Goal: Navigation & Orientation: Go to known website

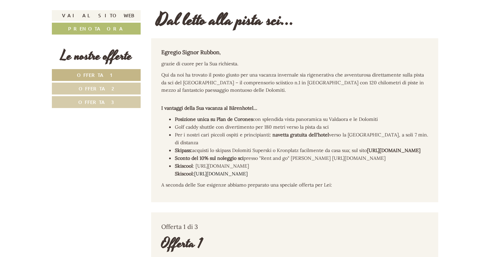
scroll to position [237, 0]
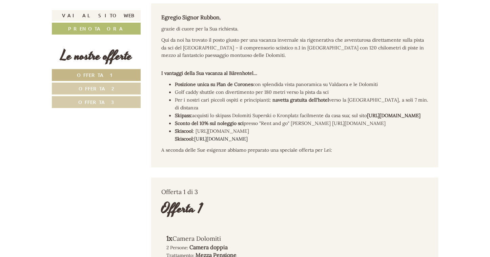
click at [109, 102] on span "Offerta 3" at bounding box center [96, 102] width 36 height 6
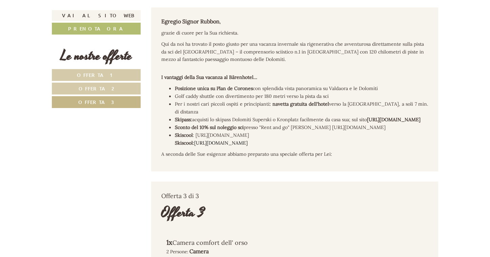
scroll to position [218, 0]
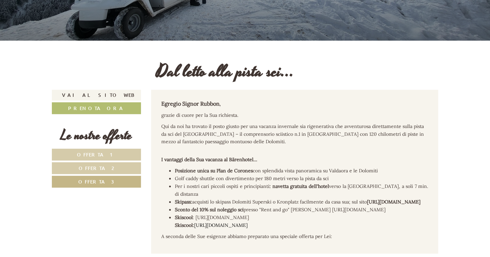
click at [101, 169] on span "Offerta 2" at bounding box center [97, 168] width 36 height 6
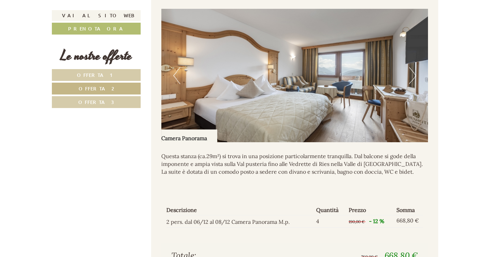
scroll to position [489, 0]
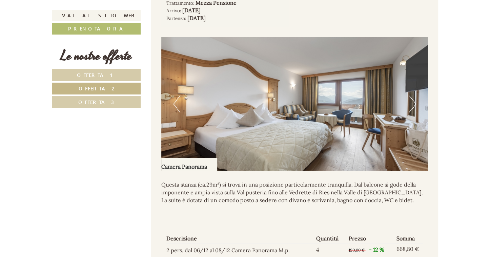
click at [413, 112] on button "Next" at bounding box center [412, 103] width 7 height 17
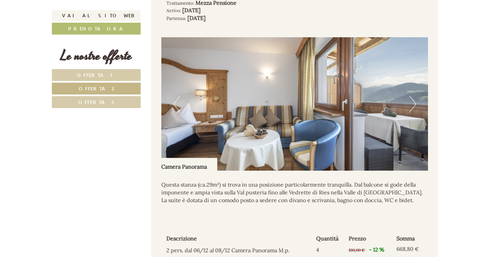
click at [413, 112] on button "Next" at bounding box center [412, 103] width 7 height 17
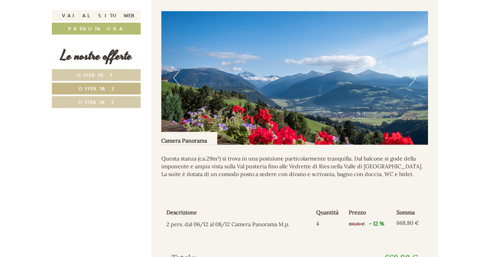
scroll to position [523, 0]
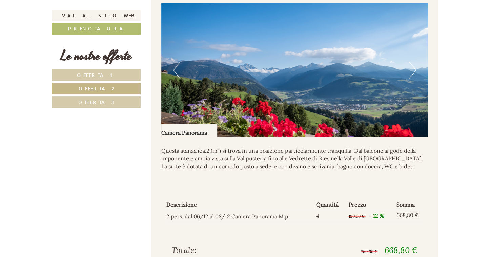
click at [411, 78] on button "Next" at bounding box center [412, 70] width 7 height 17
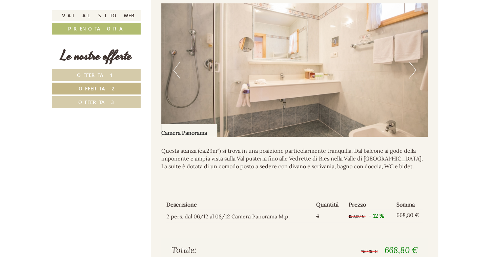
click at [412, 75] on button "Next" at bounding box center [412, 70] width 7 height 17
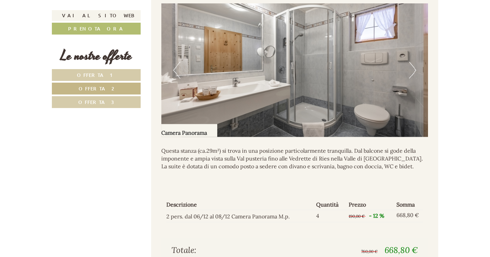
click at [412, 75] on button "Next" at bounding box center [412, 70] width 7 height 17
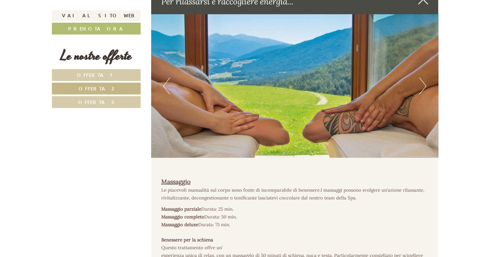
scroll to position [1674, 0]
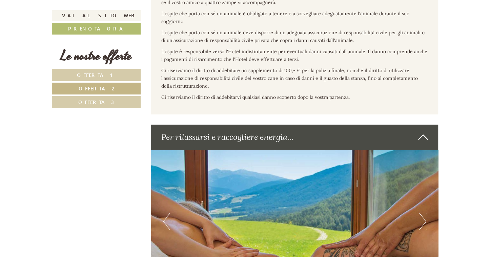
click at [93, 101] on span "Offerta 3" at bounding box center [96, 102] width 36 height 6
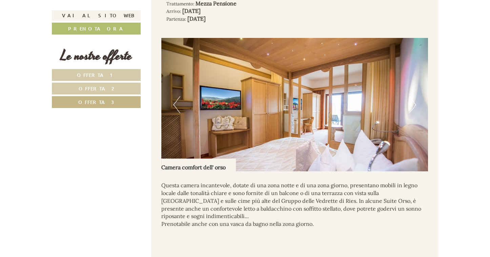
scroll to position [489, 0]
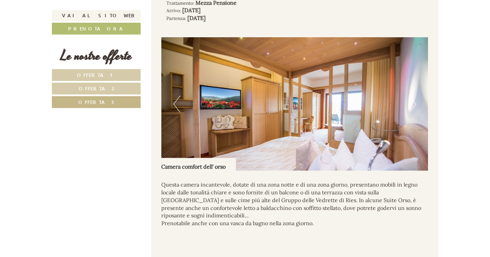
click at [412, 109] on button "Next" at bounding box center [412, 103] width 7 height 17
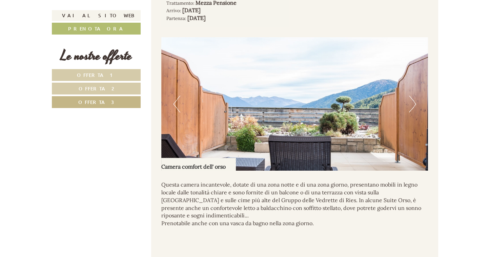
click at [414, 112] on button "Next" at bounding box center [412, 103] width 7 height 17
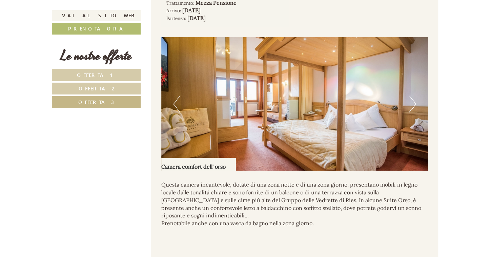
click at [414, 112] on button "Next" at bounding box center [412, 103] width 7 height 17
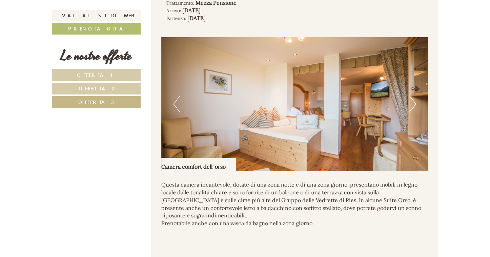
click at [414, 112] on button "Next" at bounding box center [412, 103] width 7 height 17
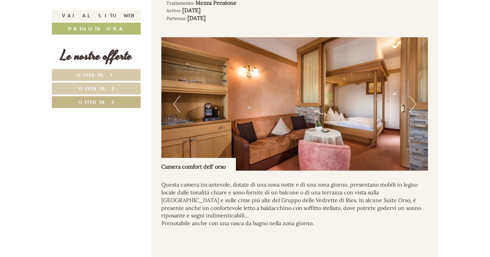
click at [414, 112] on button "Next" at bounding box center [412, 103] width 7 height 17
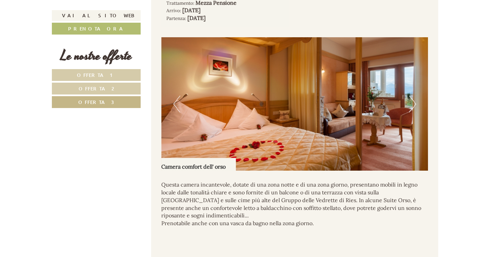
drag, startPoint x: 414, startPoint y: 112, endPoint x: 393, endPoint y: 144, distance: 39.1
click at [393, 144] on div "Previous Next" at bounding box center [294, 103] width 267 height 133
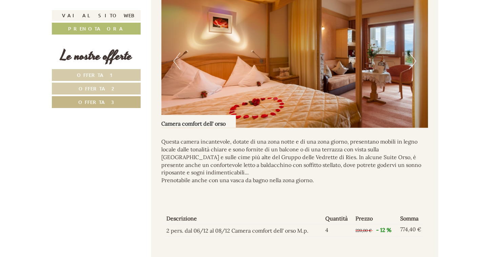
scroll to position [523, 0]
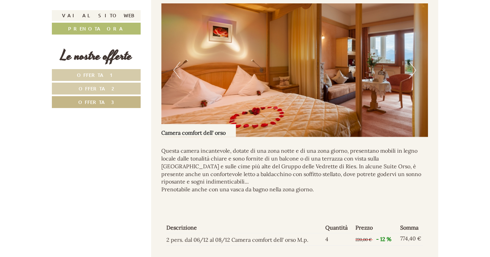
click at [411, 77] on button "Next" at bounding box center [412, 70] width 7 height 17
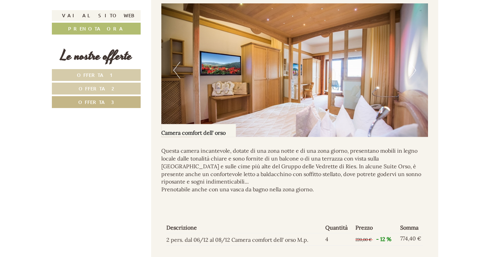
click at [411, 77] on button "Next" at bounding box center [412, 70] width 7 height 17
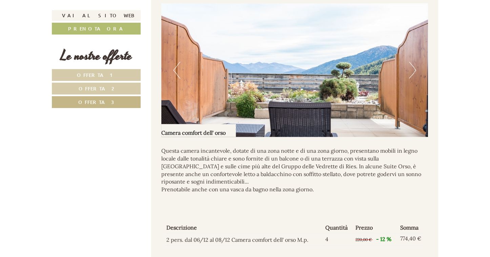
click at [411, 77] on button "Next" at bounding box center [412, 70] width 7 height 17
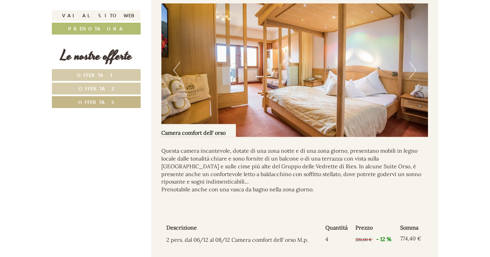
click at [411, 77] on button "Next" at bounding box center [412, 70] width 7 height 17
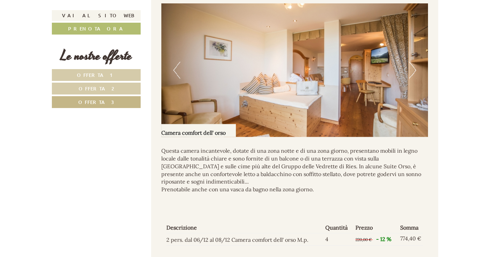
click at [413, 78] on button "Next" at bounding box center [412, 70] width 7 height 17
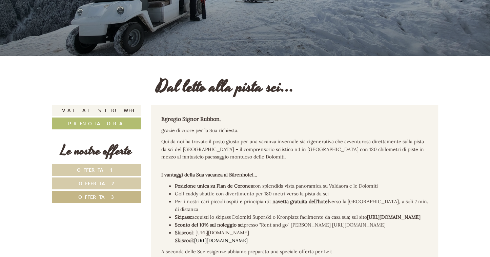
scroll to position [271, 0]
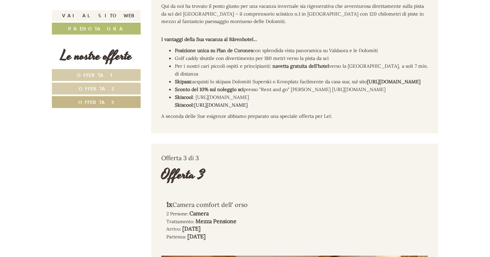
click at [110, 73] on link "Offerta 1" at bounding box center [96, 75] width 89 height 12
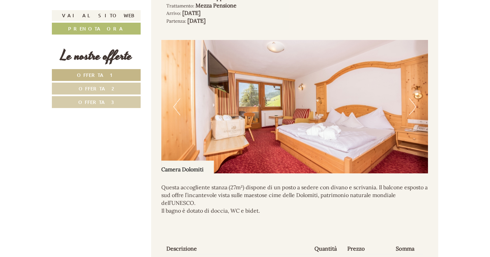
scroll to position [489, 0]
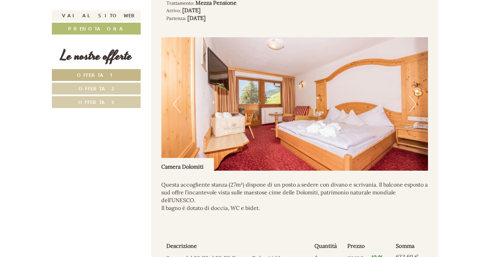
click at [90, 88] on span "Offerta 2" at bounding box center [97, 88] width 36 height 6
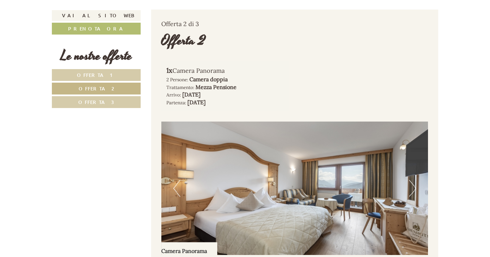
scroll to position [421, 0]
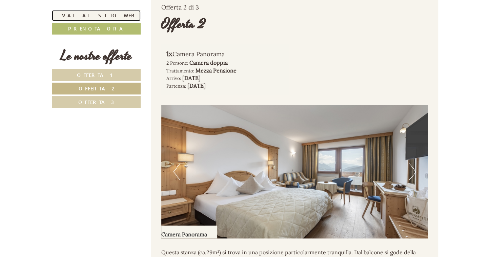
click at [106, 16] on link "Vai al sito web" at bounding box center [96, 15] width 89 height 11
